Goal: Transaction & Acquisition: Purchase product/service

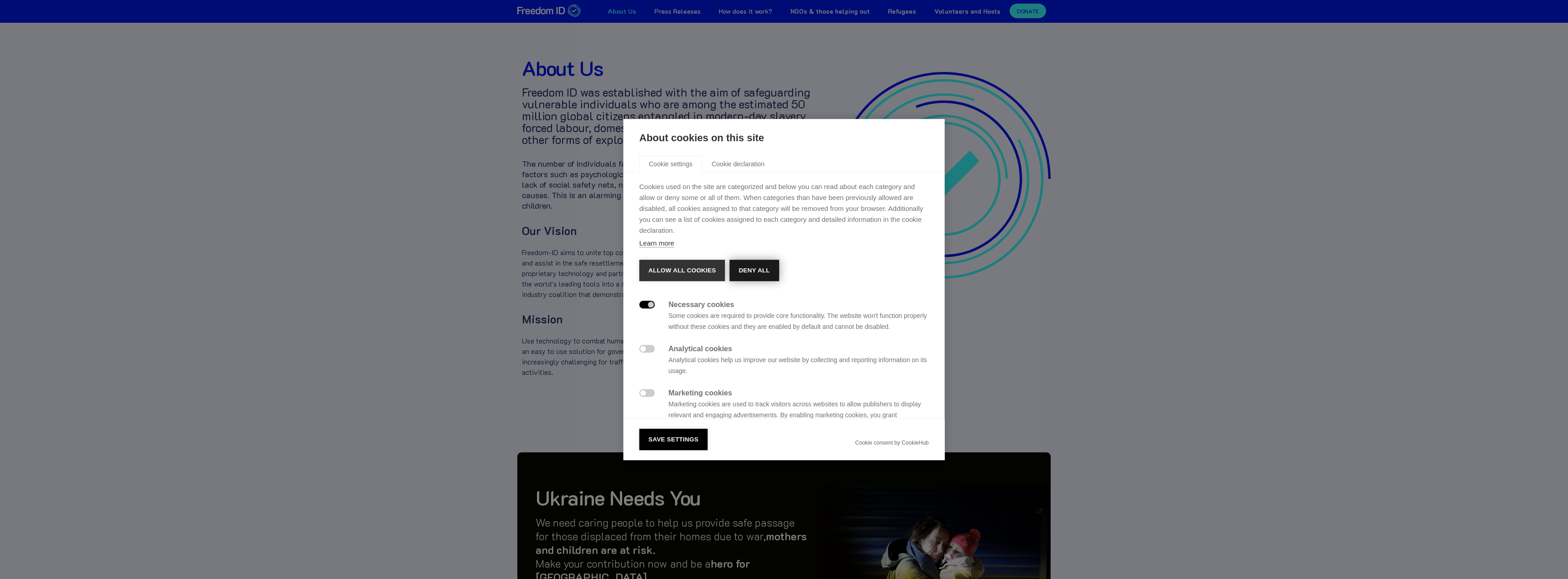
click at [763, 268] on button "Deny all" at bounding box center [754, 271] width 49 height 22
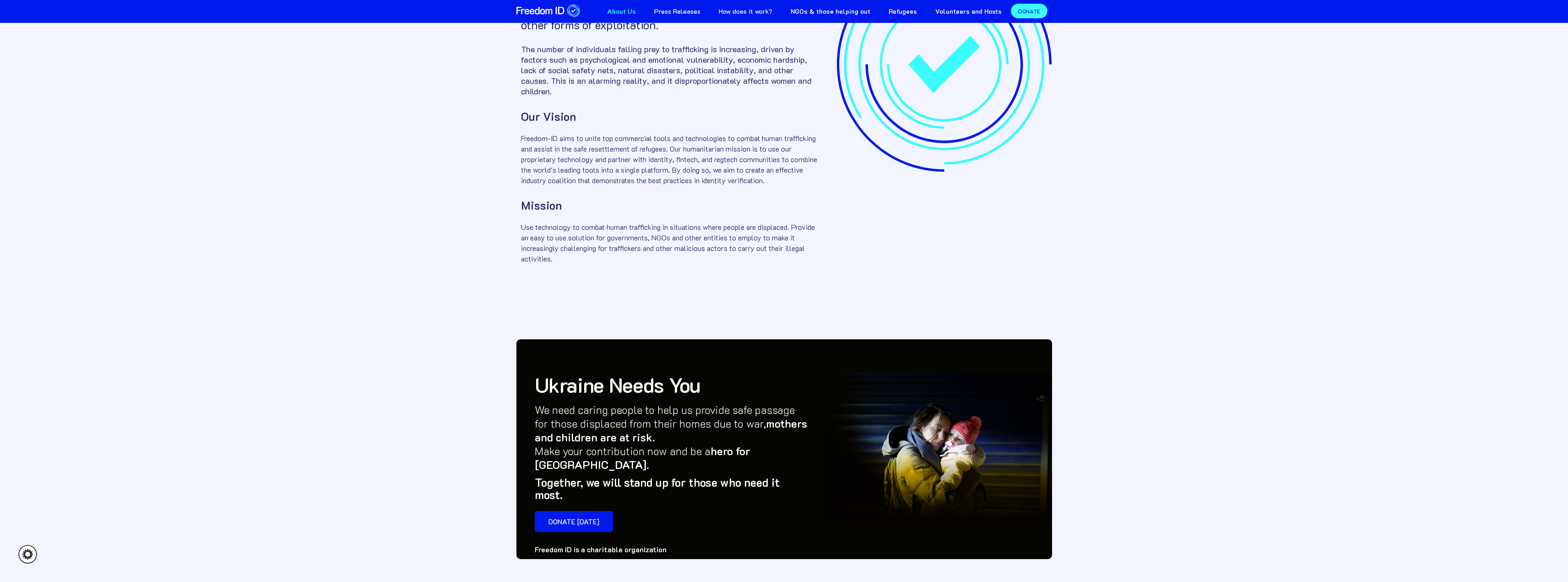
scroll to position [207, 0]
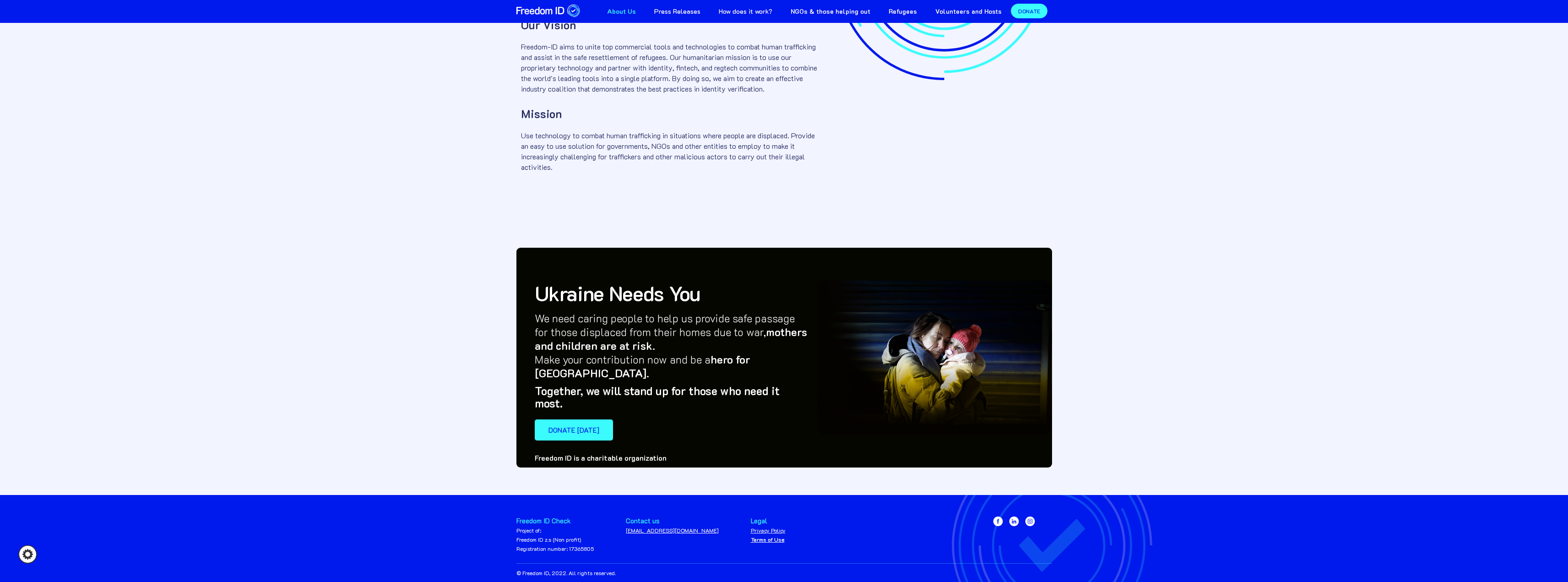
click at [573, 419] on link "DOnate [DATE]" at bounding box center [574, 430] width 78 height 21
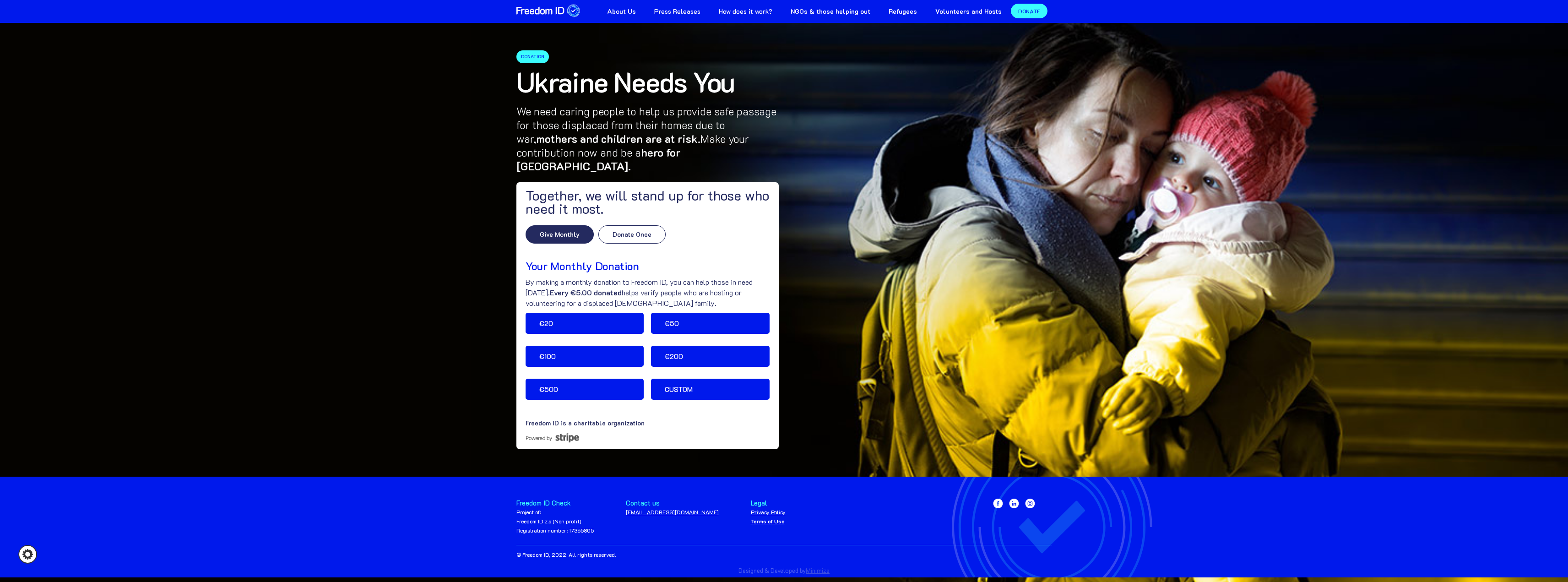
click at [624, 230] on div "Donate Once" at bounding box center [632, 234] width 39 height 9
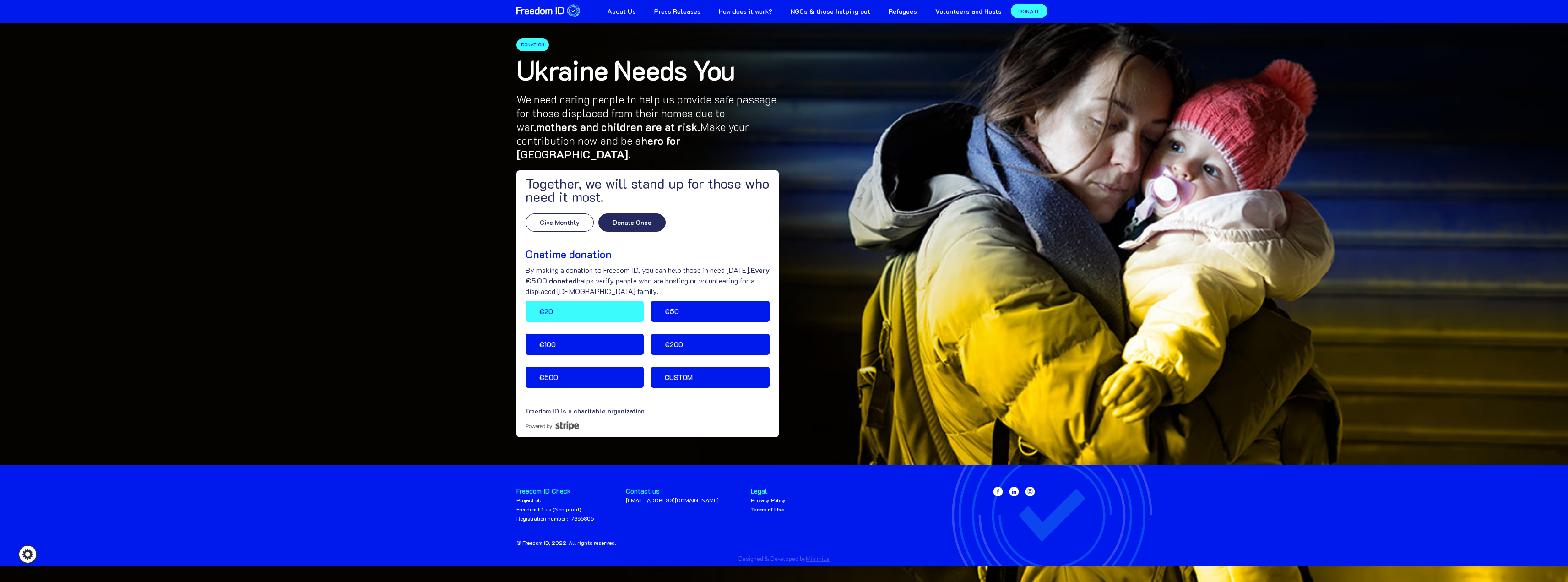
scroll to position [18, 0]
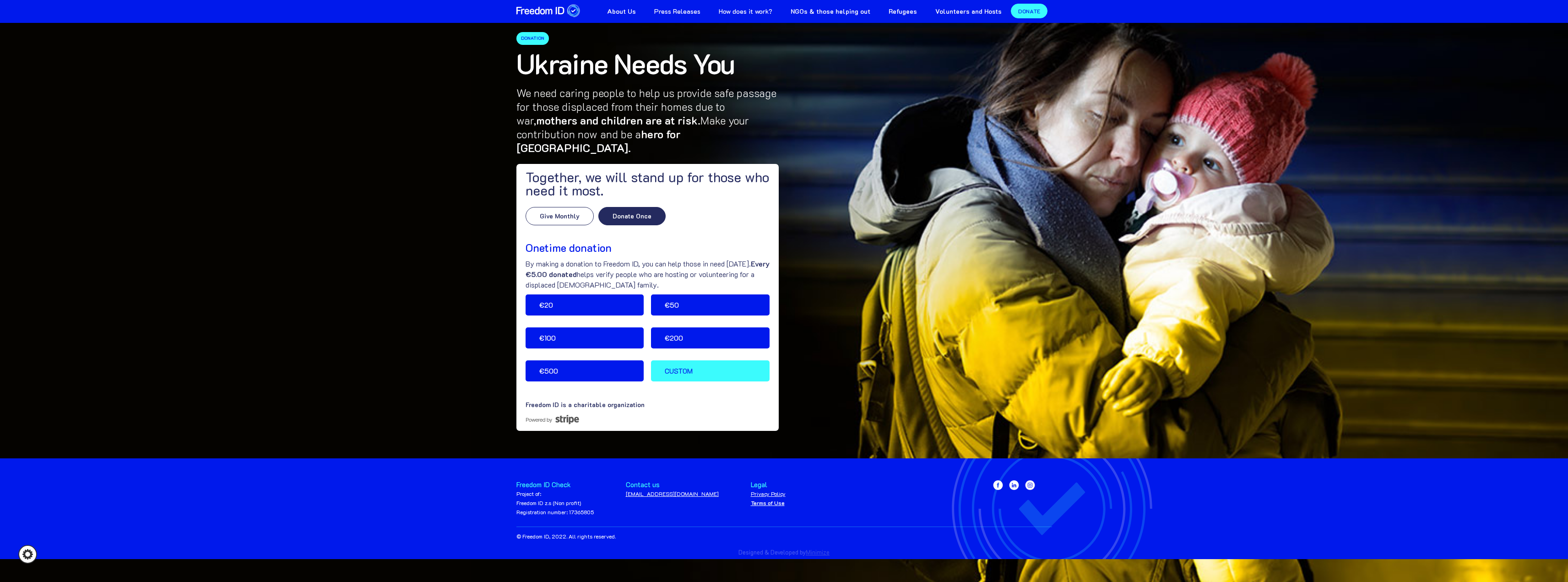
click at [692, 360] on link "Custom" at bounding box center [710, 370] width 119 height 21
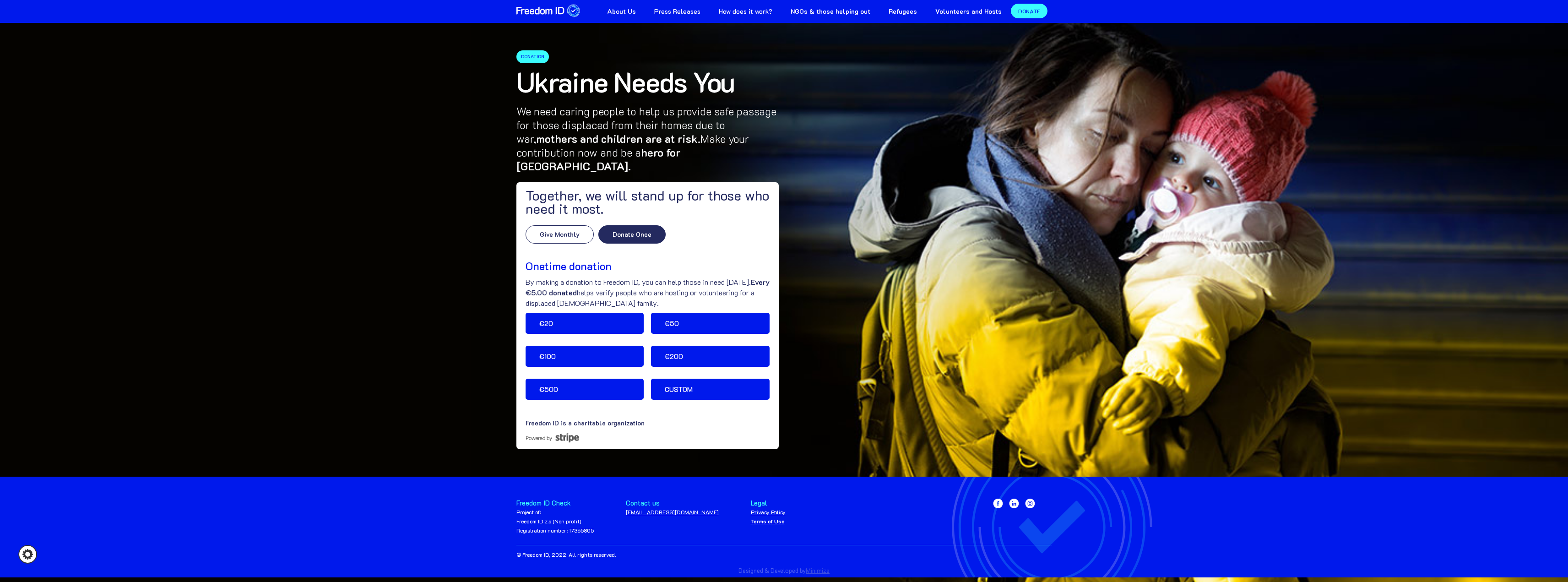
click at [612, 4] on div "About Us Press Releases How does it work? NGOs & those helping out Refugees Vol…" at bounding box center [784, 10] width 536 height 21
click at [633, 10] on strong "About Us" at bounding box center [621, 11] width 29 height 9
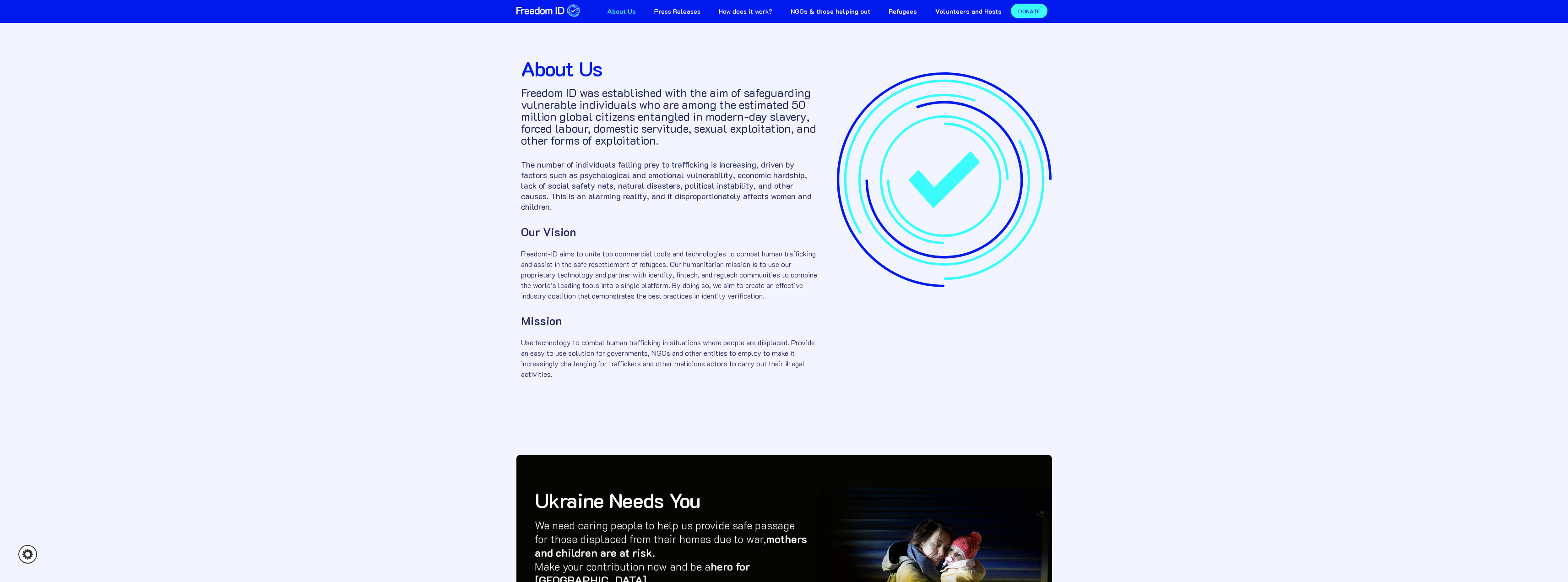
click at [839, 10] on strong "NGOs & those helping out" at bounding box center [830, 11] width 79 height 9
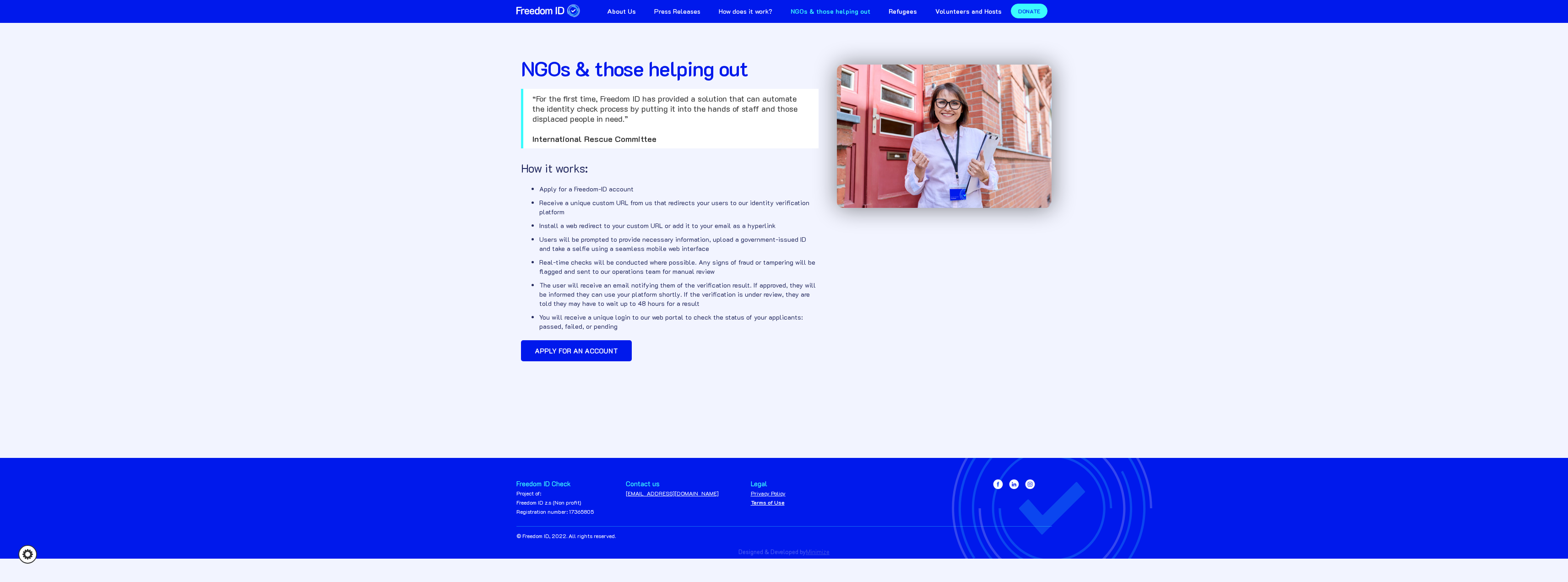
click at [635, 8] on strong "About Us" at bounding box center [621, 11] width 29 height 9
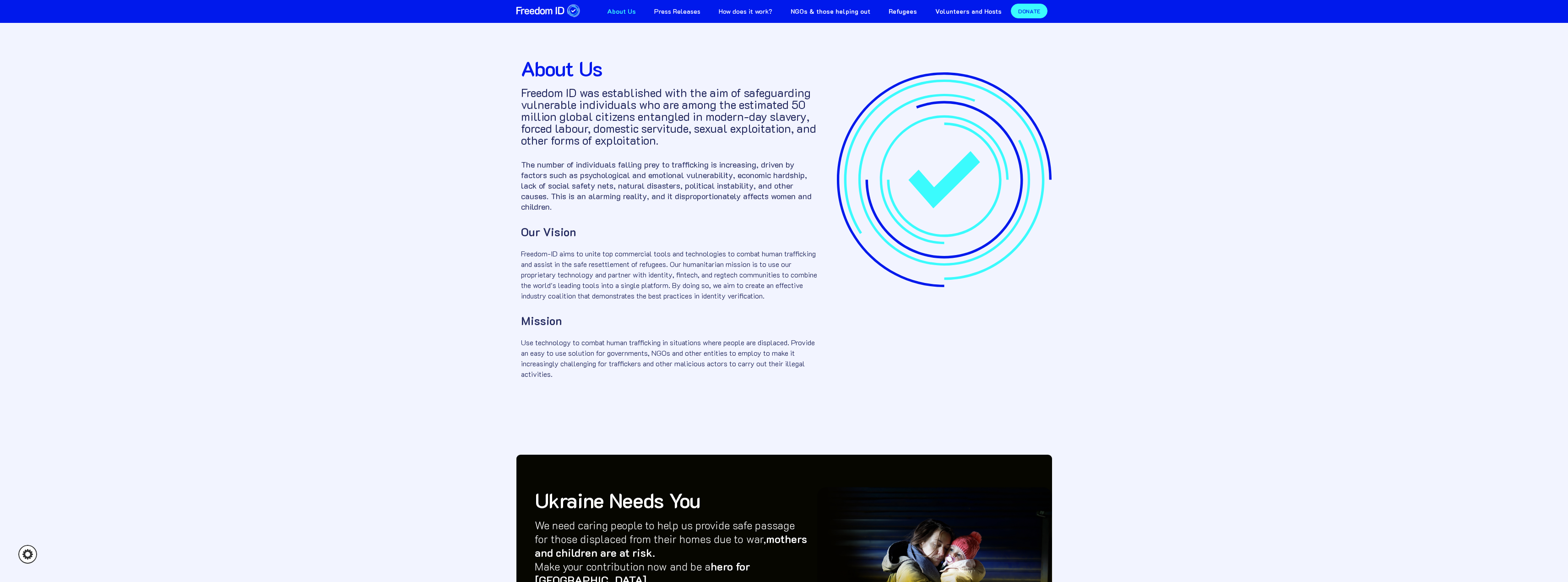
click at [682, 13] on link "Press Releases" at bounding box center [677, 10] width 65 height 21
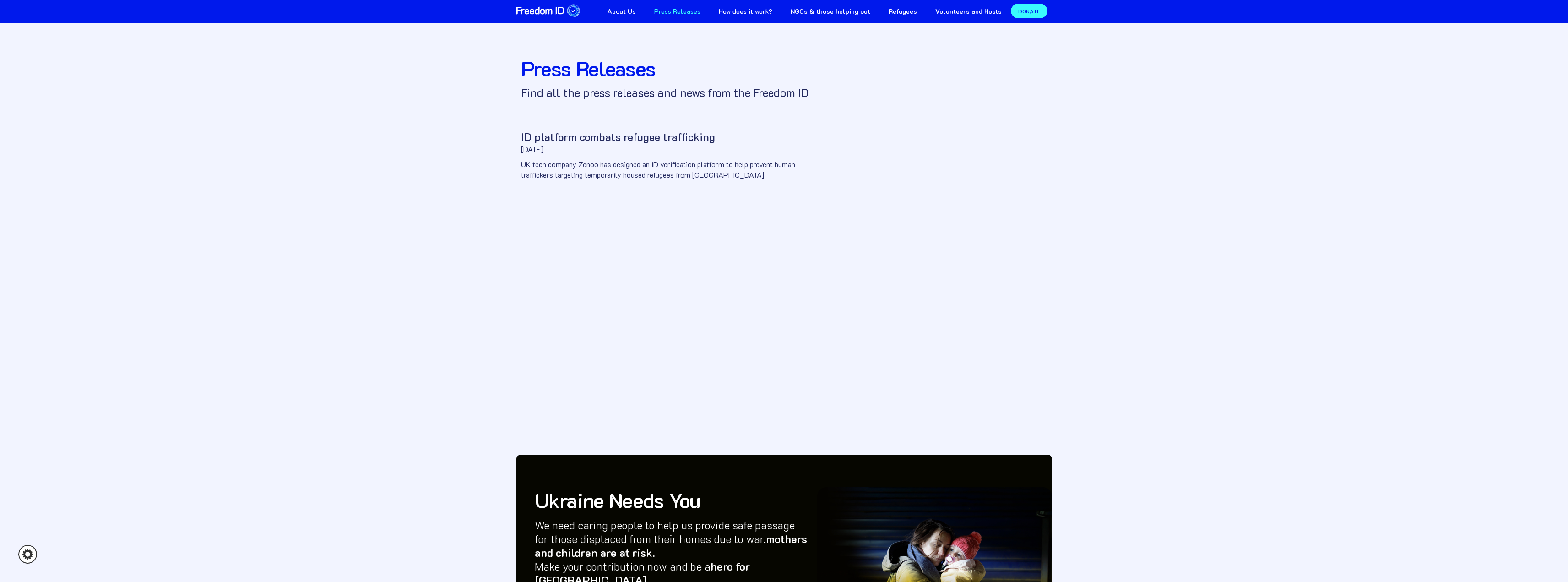
click at [611, 136] on h3 "ID platform combats refugee trafficking" at bounding box center [669, 137] width 298 height 13
